Goal: Transaction & Acquisition: Purchase product/service

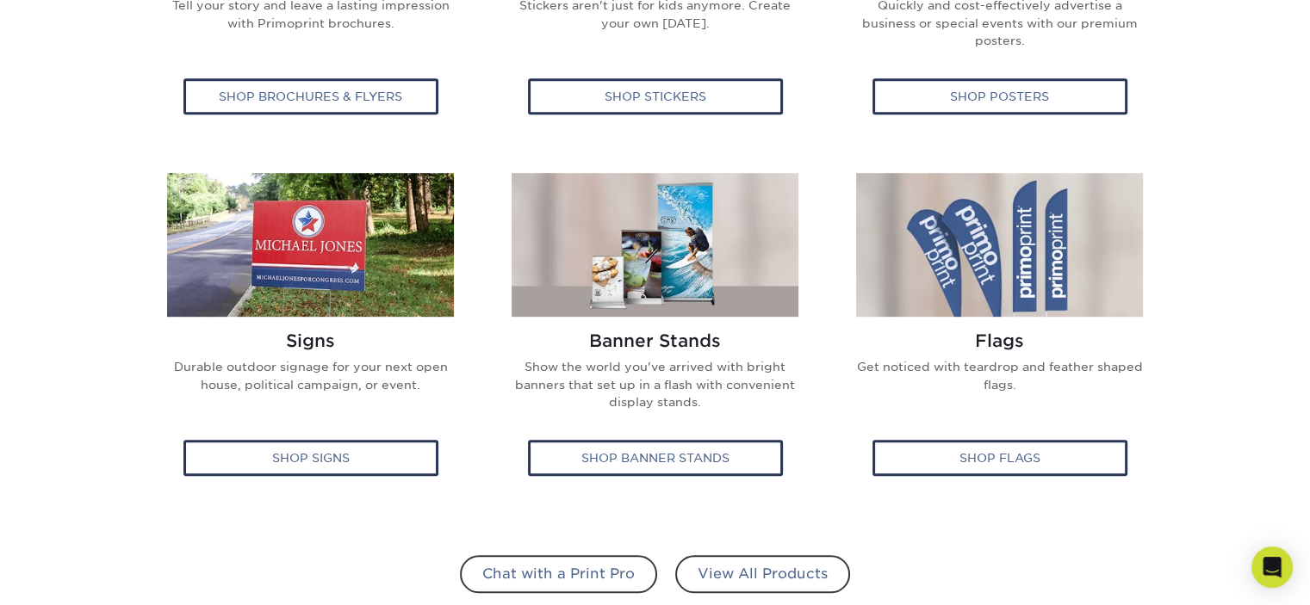
scroll to position [937, 0]
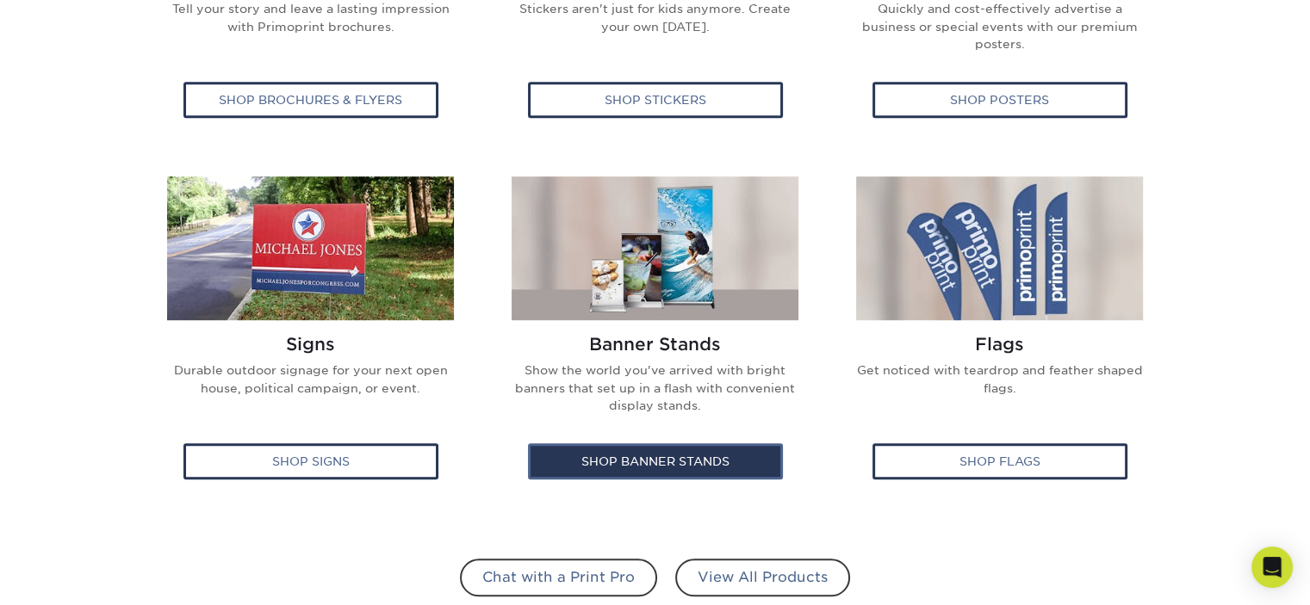
click at [617, 469] on div "Shop Banner Stands" at bounding box center [655, 462] width 255 height 36
